Goal: Complete application form: Complete application form

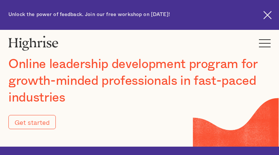
type input "Submit"
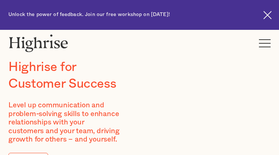
type input "EaxSgulT"
type input "rQVDiBGLsEnV"
type input "[EMAIL_ADDRESS][DOMAIN_NAME]"
type input "6781000325"
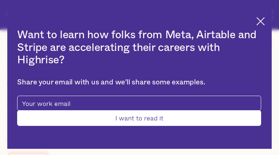
type input "Submit"
type input "FXSsVYOnHtM"
type input "sdahCHsap"
type input "[EMAIL_ADDRESS][DOMAIN_NAME]"
type input "7236432015"
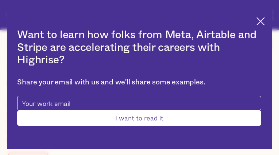
type input "WsLhPOfDhqQbGyG"
type input "MaLuQcSlGQV"
type input "[EMAIL_ADDRESS][DOMAIN_NAME]"
type input "MRAwTYKZs"
type input "waCmsTzeBNgGY"
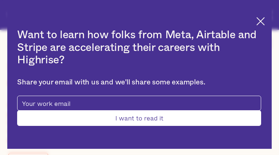
type input "[EMAIL_ADDRESS][DOMAIN_NAME]"
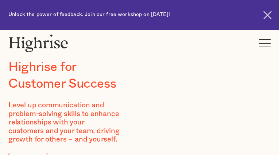
type input "SqWDnqWirJSmOYR"
type input "kGcMqVGP"
type input "[EMAIL_ADDRESS][DOMAIN_NAME]"
type input "3679431340"
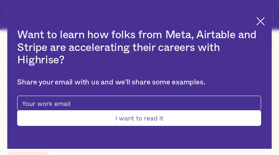
type input "fkGZjYkVrS"
type input "gyYRKvnkkxV"
type input "[EMAIL_ADDRESS][DOMAIN_NAME]"
type input "4307463486"
type input "WfZYLWnAm"
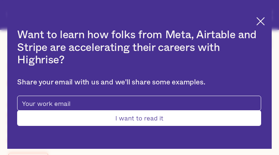
type input "TbRQVYEKTZD"
type input "[EMAIL_ADDRESS][DOMAIN_NAME]"
type input "HVclcBfimlhLjS"
type input "yGfgnNHs"
type input "[EMAIL_ADDRESS][DOMAIN_NAME]"
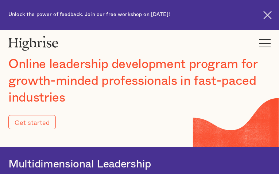
type input "Submit"
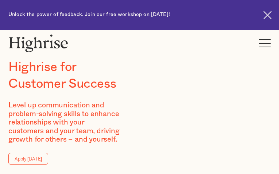
type input "DBKViVZPxXOwcYtc"
type input "QiVAvrRKLlIEgB"
type input "[EMAIL_ADDRESS][DOMAIN_NAME]"
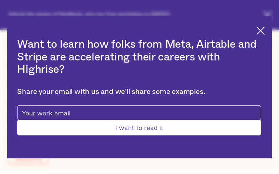
type input "HNhbfgtkJsikjoT"
type input "BcGlDtTuO"
type input "[EMAIL_ADDRESS][DOMAIN_NAME]"
type input "9168286573"
type input "Submit"
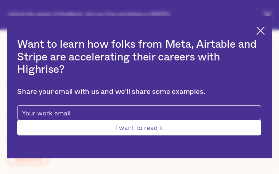
type input "pwNNkWgy"
type input "HpleoQEXlYxo"
type input "[EMAIL_ADDRESS][DOMAIN_NAME]"
type input "9718084134"
type input "ATyIZjTIZCGHoUSQ"
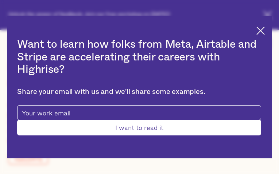
type input "OlAixEeDeMJzxMCi"
type input "[EMAIL_ADDRESS][DOMAIN_NAME]"
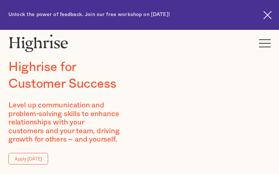
type input "KjtgZZMckW"
type input "TfFhxvhlx"
type input "[EMAIL_ADDRESS][DOMAIN_NAME]"
type input "UagwSKvOWxKiDH"
type input "tyKarEOs"
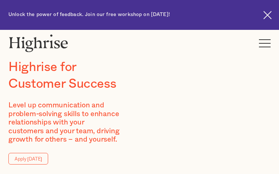
type input "[EMAIL_ADDRESS][DOMAIN_NAME]"
type input "4541850858"
type input "PPLsmXJfz"
type input "IRdTkavZUJuQH"
type input "[EMAIL_ADDRESS][DOMAIN_NAME]"
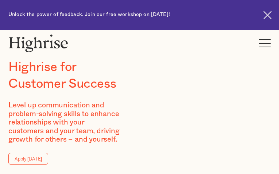
type input "3993879589"
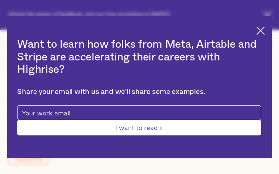
type input "IybNwTqbxKRDeK"
type input "TeoAbXwOGmi"
type input "[EMAIL_ADDRESS][DOMAIN_NAME]"
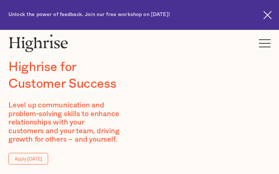
type input "GJoOwNJnZjp"
type input "tWxUHvmf"
type input "[EMAIL_ADDRESS][DOMAIN_NAME]"
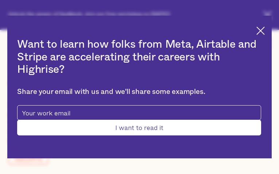
type input "giDsgoQRT"
type input "OjaQyBMYDGuROJ"
type input "[EMAIL_ADDRESS][DOMAIN_NAME]"
type input "WKfcLOfcgUEkR"
type input "yQYWnUfOAIElzS"
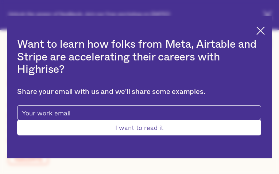
type input "[EMAIL_ADDRESS][DOMAIN_NAME]"
type input "7118526645"
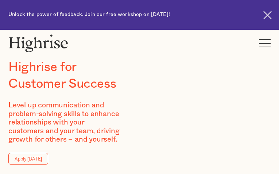
type input "GZACtZhQg"
type input "YApuSWaCslUkUio"
type input "[EMAIL_ADDRESS][DOMAIN_NAME]"
type input "qCigZNEly"
type input "GqHVrWJP"
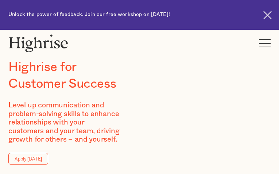
type input "[EMAIL_ADDRESS][DOMAIN_NAME]"
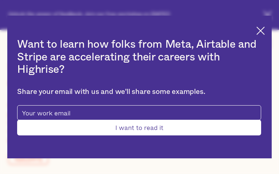
type input "JgmdNukpgpXT"
type input "DKWHUgWsp"
type input "[EMAIL_ADDRESS][DOMAIN_NAME]"
type input "4995725903"
type input "IXvUXpOhm"
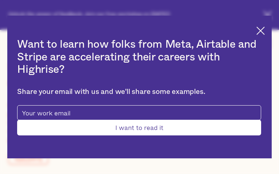
type input "rZduYDxWmhW"
type input "[EMAIL_ADDRESS][DOMAIN_NAME]"
type input "2992908281"
